Goal: Task Accomplishment & Management: Use online tool/utility

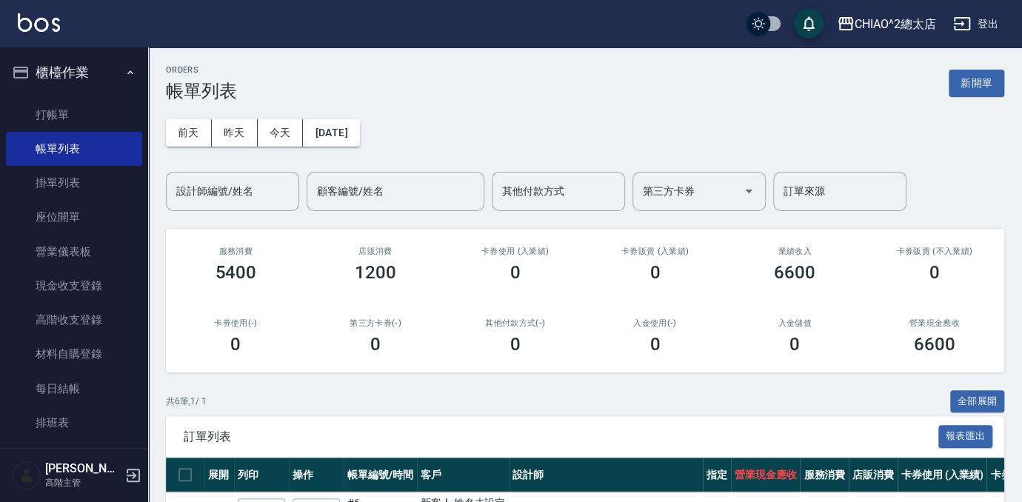
drag, startPoint x: 976, startPoint y: 83, endPoint x: 657, endPoint y: 93, distance: 319.2
click at [976, 83] on button "新開單" at bounding box center [976, 83] width 56 height 27
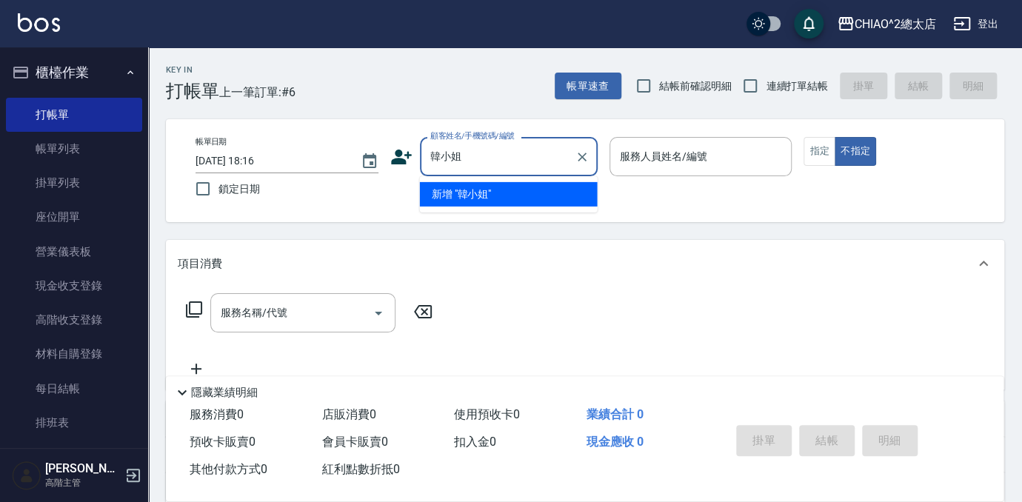
type input "韓小姐"
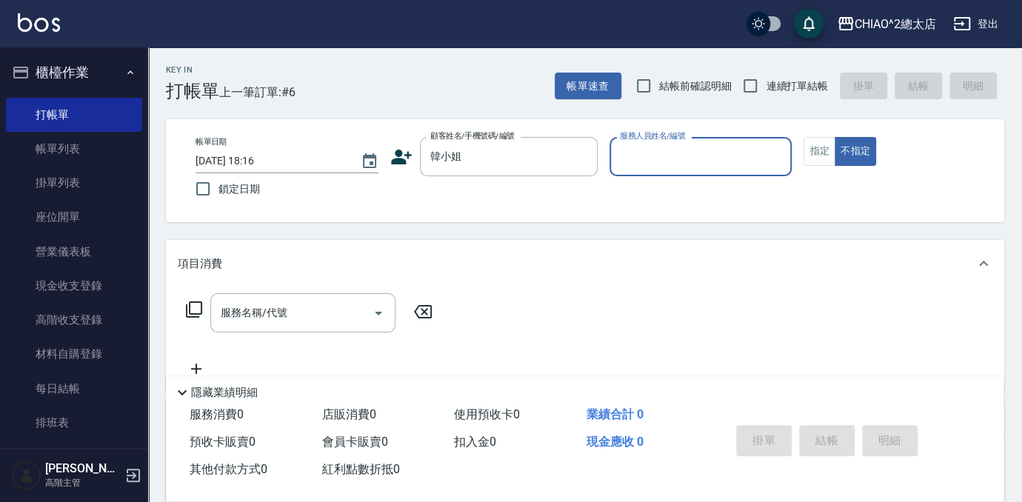
click at [704, 148] on input "服務人員姓名/編號" at bounding box center [701, 157] width 170 height 26
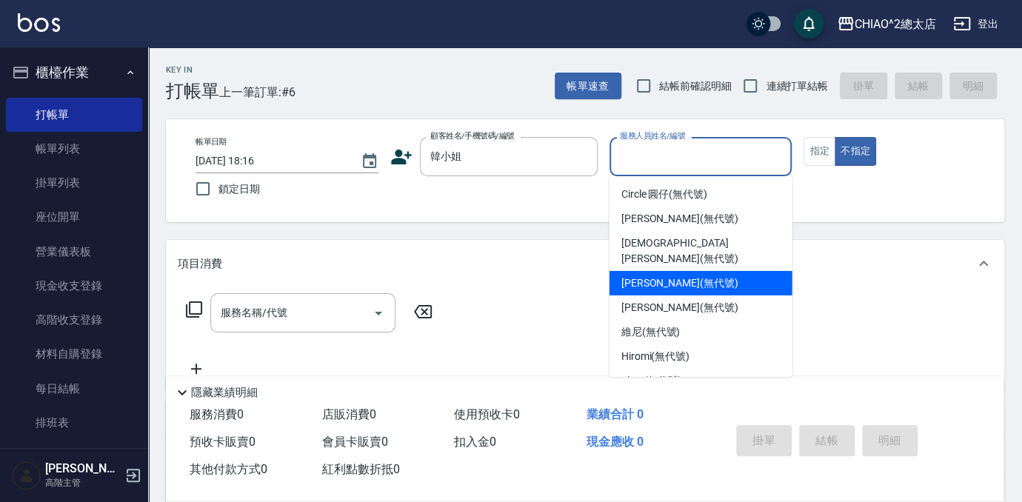
click at [687, 275] on div "[PERSON_NAME] (無代號)" at bounding box center [700, 283] width 183 height 24
type input "[PERSON_NAME](無代號)"
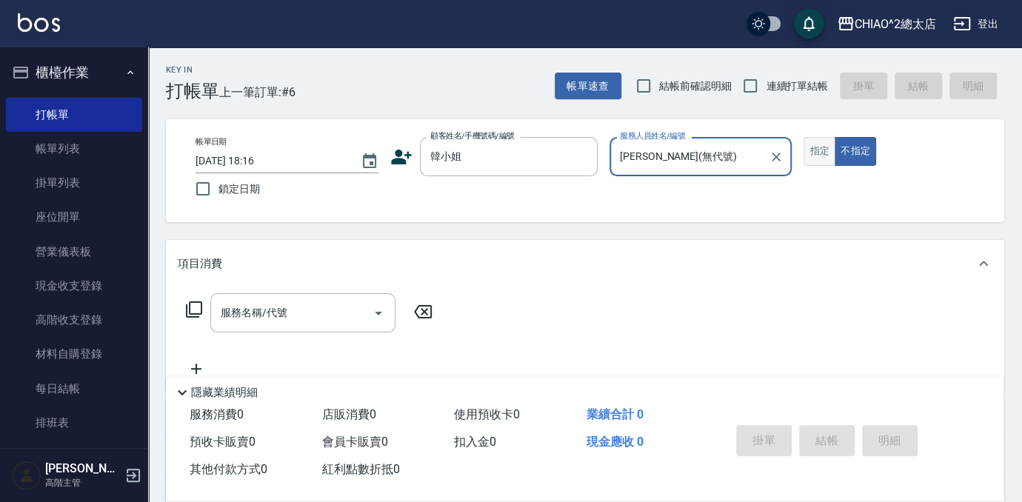
click at [825, 150] on button "指定" at bounding box center [819, 151] width 32 height 29
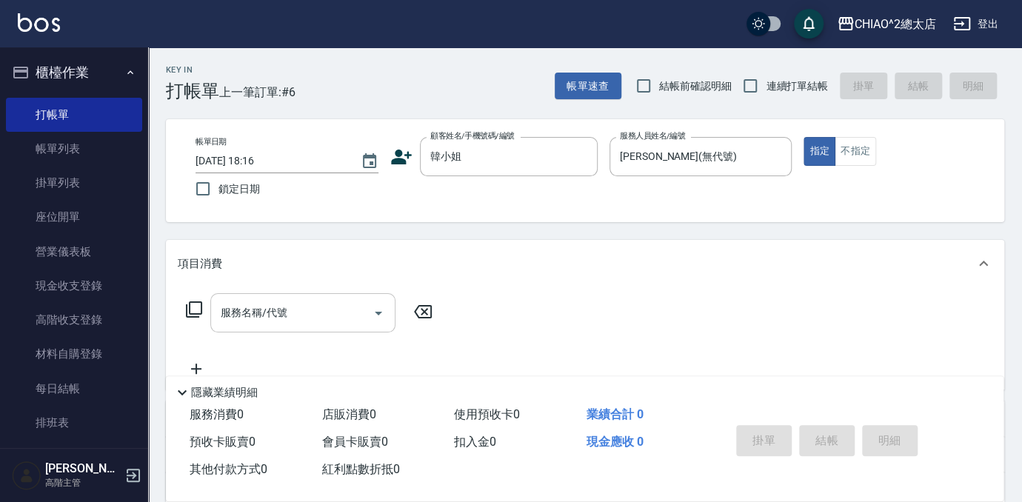
click at [306, 298] on div "服務名稱/代號" at bounding box center [302, 312] width 185 height 39
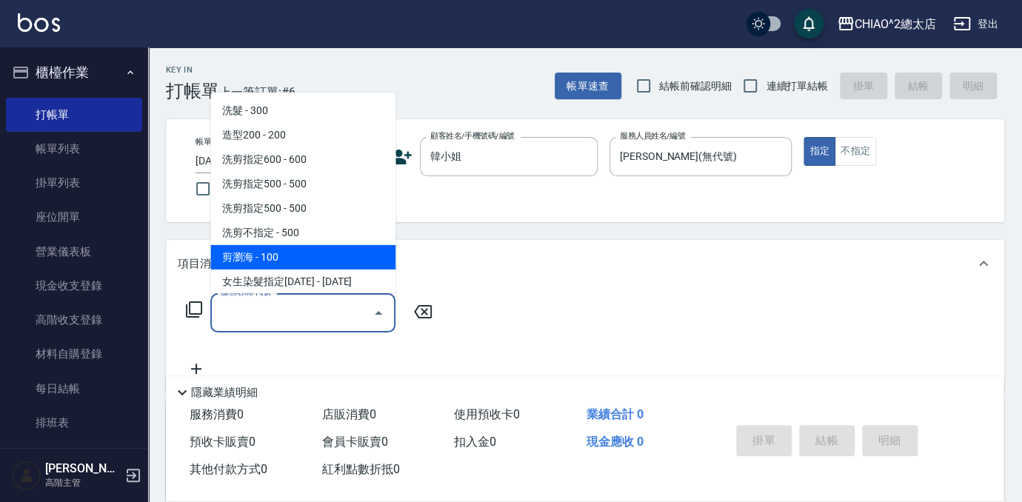
click at [289, 259] on span "剪瀏海 - 100" at bounding box center [302, 257] width 185 height 24
type input "剪瀏海(103111)"
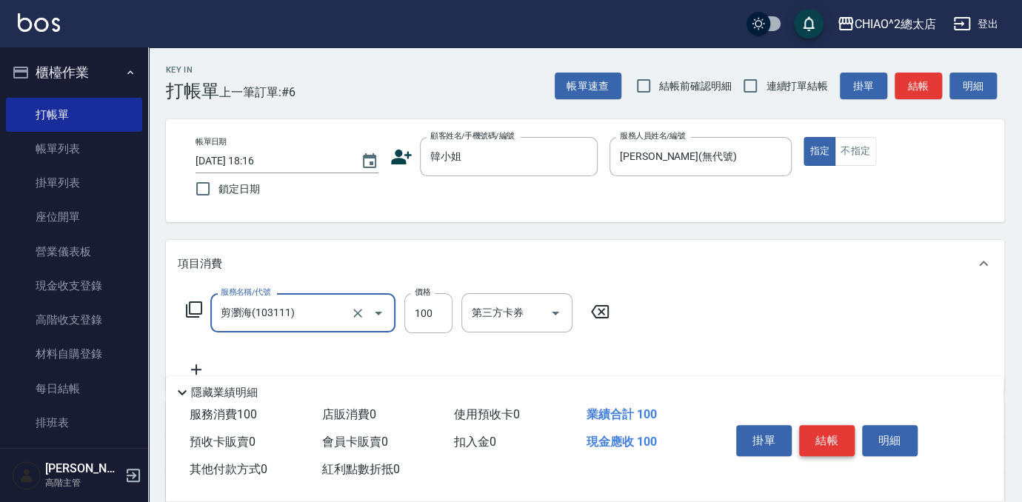
click at [838, 439] on button "結帳" at bounding box center [827, 440] width 56 height 31
